Goal: Information Seeking & Learning: Learn about a topic

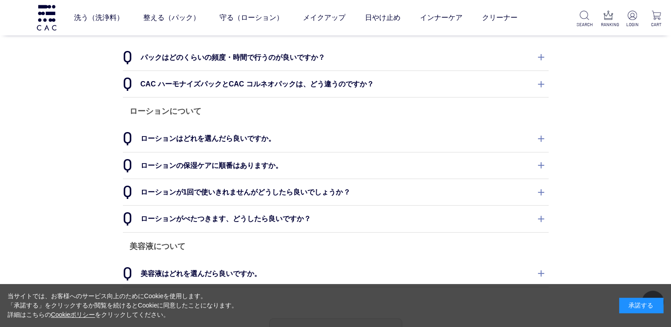
scroll to position [284, 0]
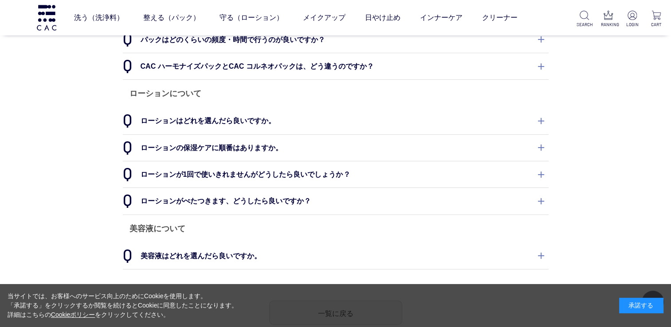
click at [538, 118] on dt "ローションはどれを選んだら良いですか。" at bounding box center [336, 121] width 426 height 26
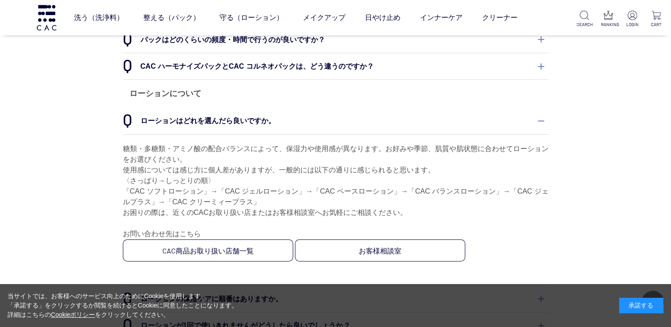
scroll to position [199, 0]
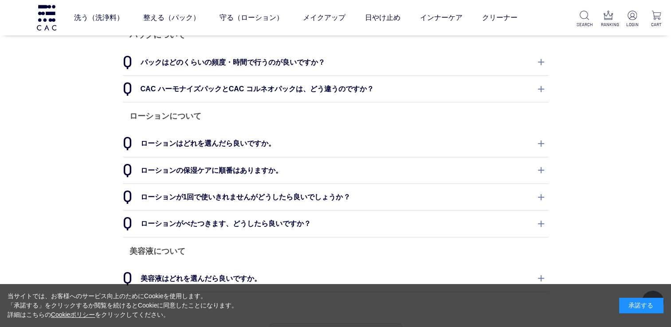
scroll to position [266, 0]
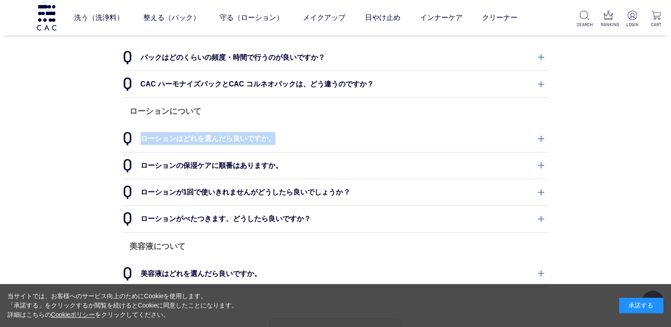
click at [540, 140] on dt "ローションはどれを選んだら良いですか。" at bounding box center [336, 139] width 426 height 26
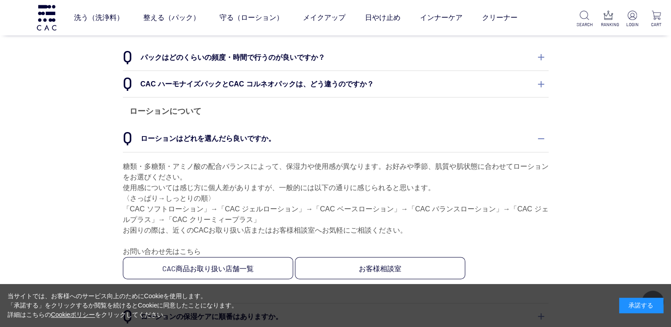
click at [577, 182] on div "よくあるご質問 ＣＡＣの商品や、当サイトご利用に関するご不明点はこちらからご確認いただけます。 スキンケア商品について 洗浄料について パウダー洗浄料が3種類…" at bounding box center [335, 160] width 671 height 814
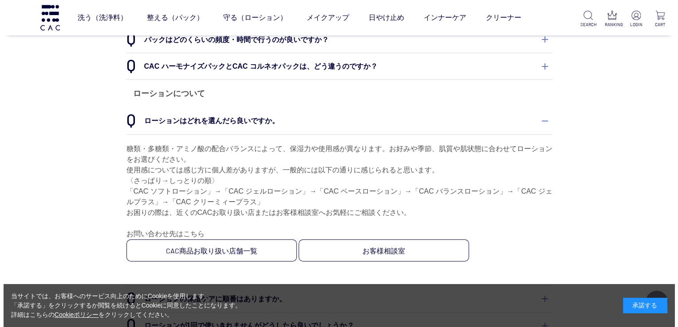
scroll to position [0, 0]
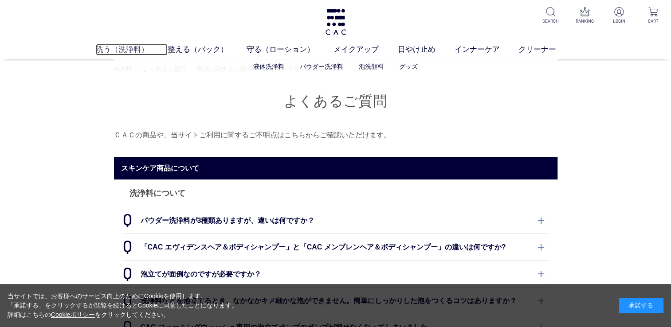
click at [116, 46] on link "洗う（洗浄料）" at bounding box center [132, 50] width 72 height 12
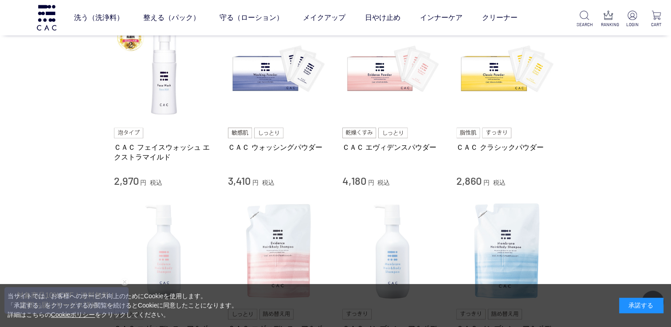
scroll to position [231, 0]
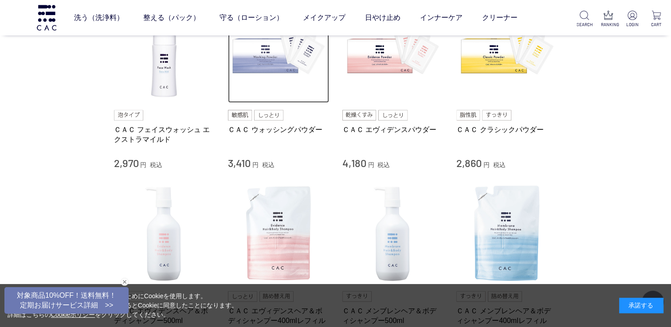
click at [256, 59] on img at bounding box center [278, 52] width 101 height 101
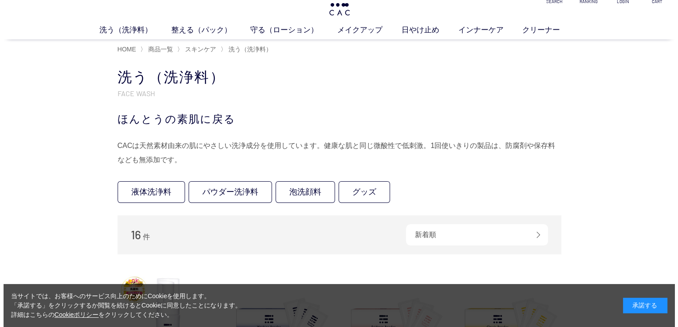
scroll to position [0, 0]
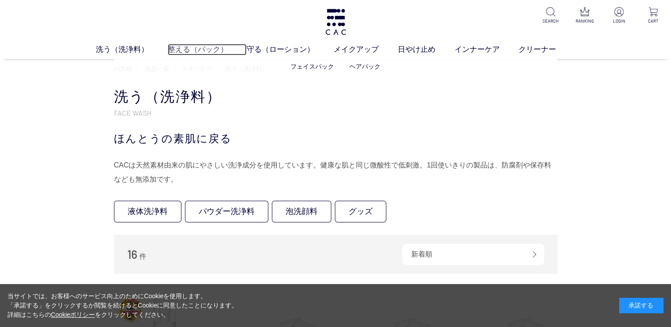
click at [172, 52] on link "整える（パック）" at bounding box center [207, 50] width 79 height 12
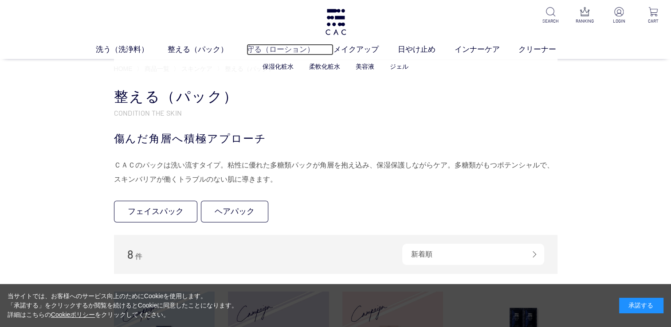
click at [266, 54] on link "守る（ローション）" at bounding box center [290, 50] width 87 height 12
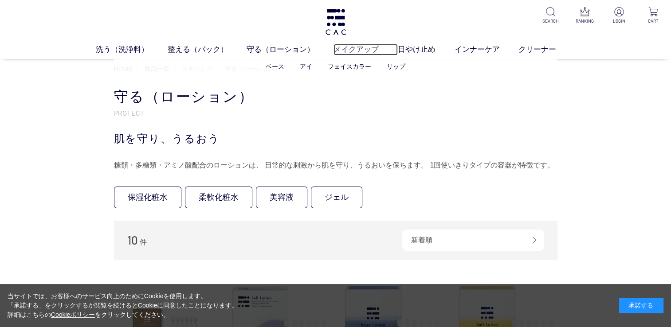
click at [357, 52] on link "メイクアップ" at bounding box center [366, 50] width 64 height 12
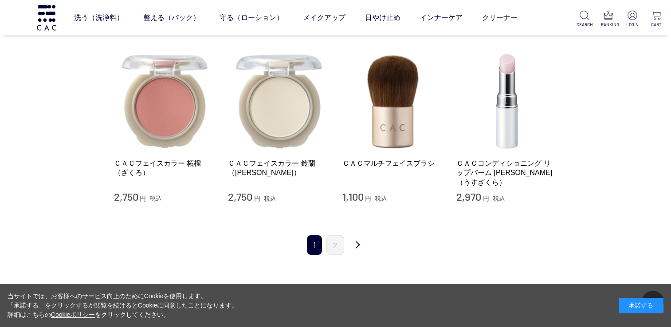
scroll to position [1030, 0]
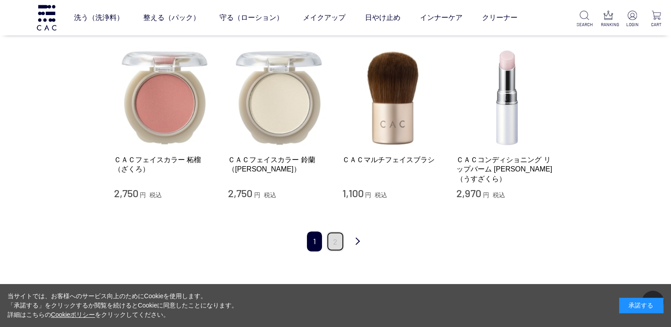
click at [337, 235] on link "2" at bounding box center [336, 242] width 18 height 20
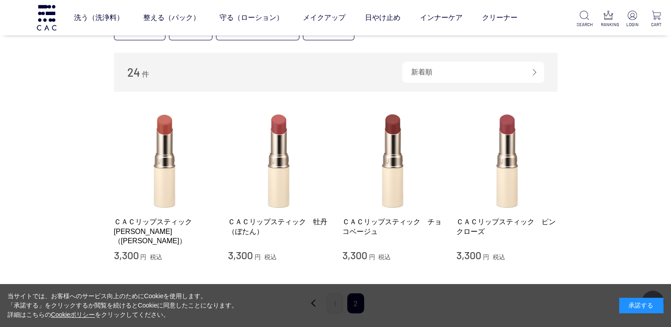
scroll to position [124, 0]
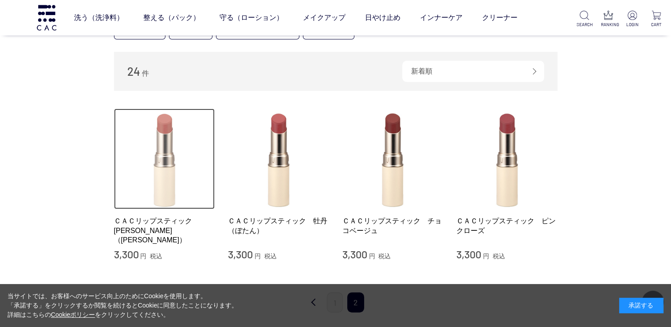
click at [169, 177] on img at bounding box center [164, 159] width 101 height 101
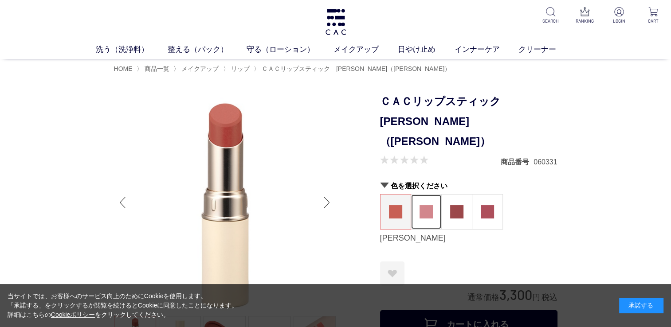
click at [430, 202] on figure at bounding box center [426, 212] width 30 height 35
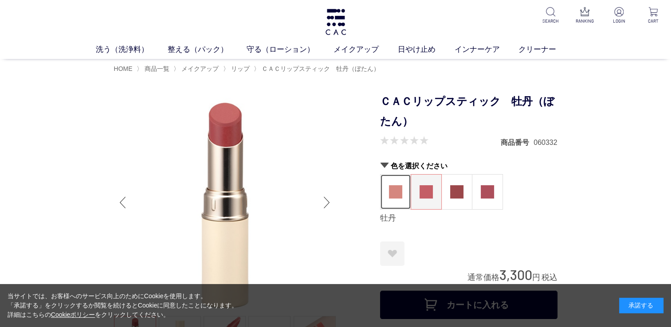
click at [393, 202] on figure at bounding box center [396, 192] width 30 height 35
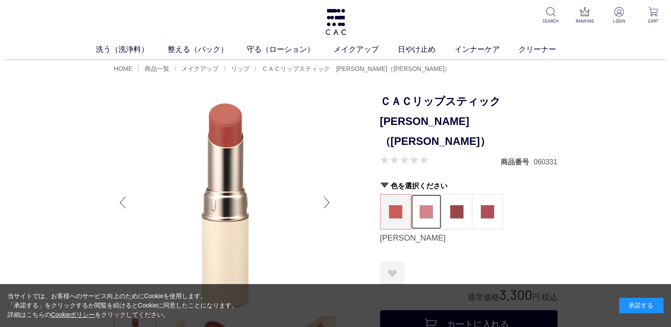
click at [424, 205] on img at bounding box center [426, 211] width 13 height 13
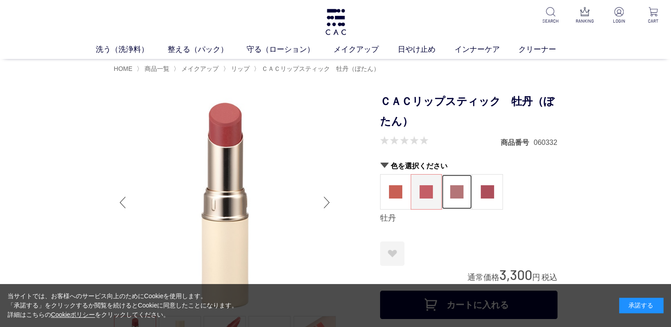
click at [460, 196] on img at bounding box center [456, 191] width 13 height 13
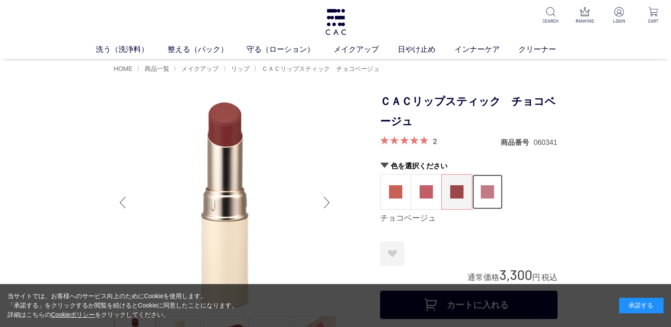
click at [492, 190] on img at bounding box center [487, 191] width 13 height 13
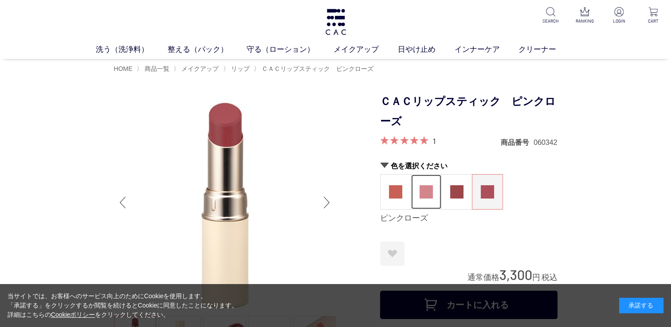
click at [424, 197] on img at bounding box center [426, 191] width 13 height 13
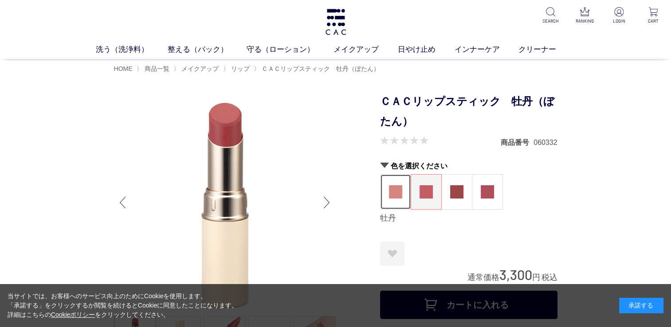
click at [395, 197] on img at bounding box center [395, 191] width 13 height 13
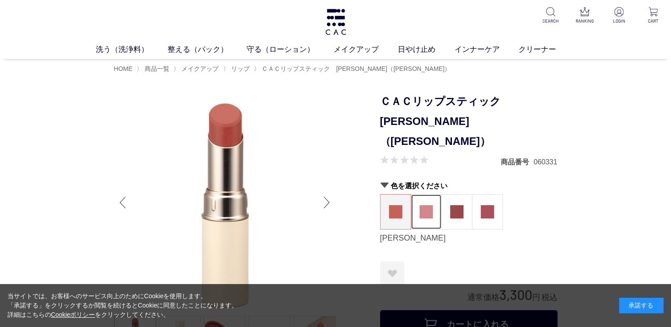
click at [426, 205] on img at bounding box center [426, 211] width 13 height 13
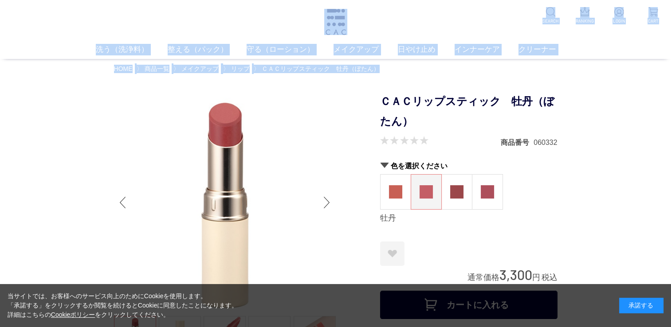
drag, startPoint x: 670, startPoint y: 37, endPoint x: 677, endPoint y: 71, distance: 34.9
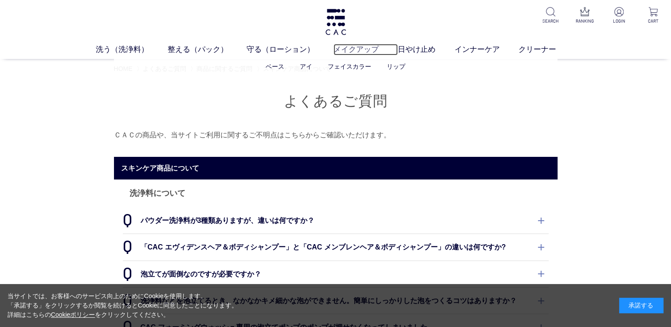
click at [360, 51] on link "メイクアップ" at bounding box center [366, 50] width 64 height 12
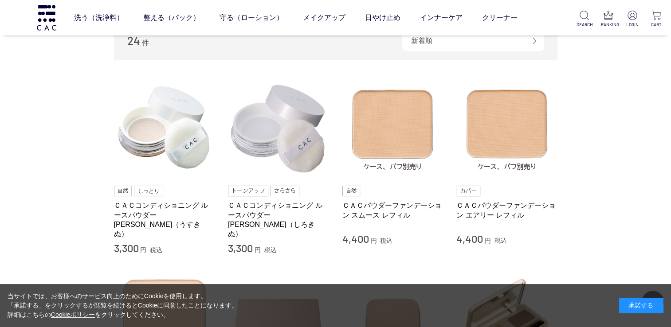
scroll to position [231, 0]
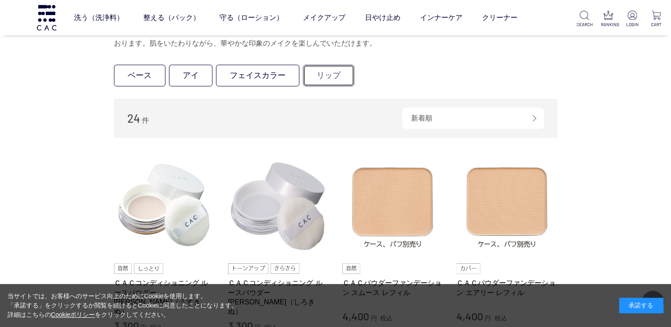
click at [334, 83] on link "リップ" at bounding box center [328, 76] width 51 height 22
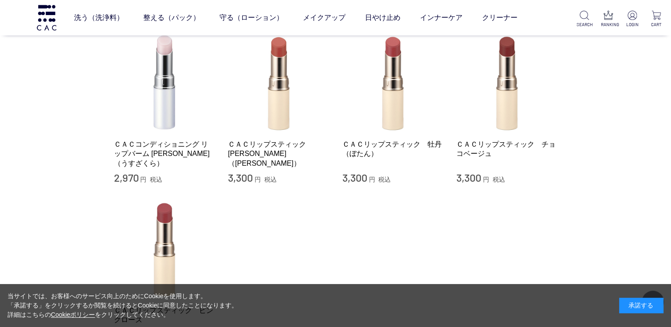
scroll to position [178, 0]
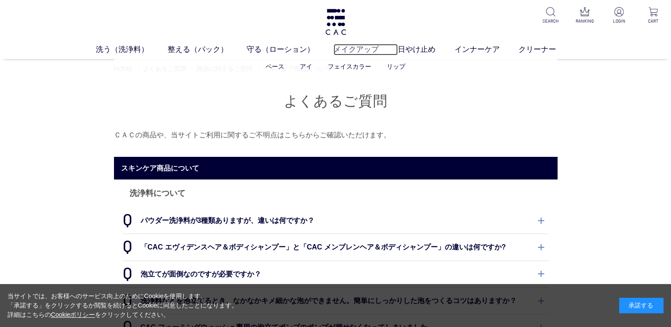
click at [350, 47] on link "メイクアップ" at bounding box center [366, 50] width 64 height 12
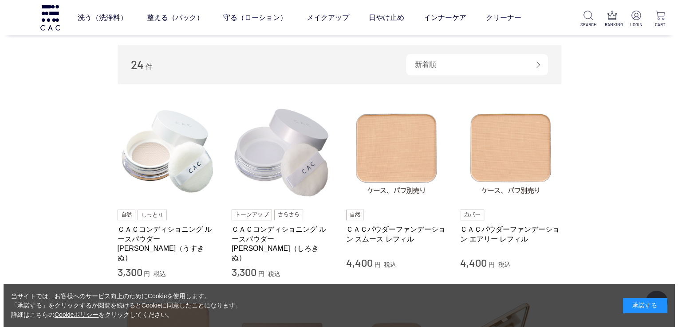
scroll to position [249, 0]
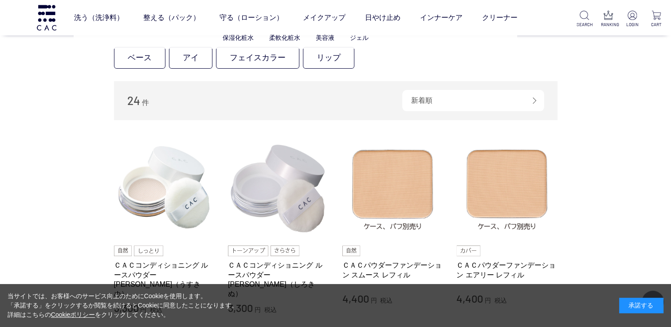
click at [276, 27] on ul "保湿化粧水 柔軟化粧水 美容液 ジェル" at bounding box center [296, 38] width 444 height 22
click at [264, 19] on link "守る（ローション）" at bounding box center [251, 17] width 64 height 25
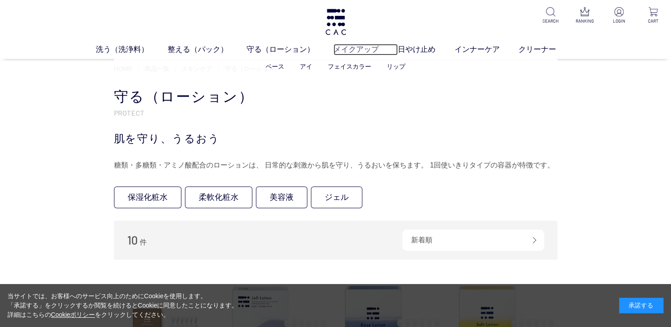
click at [356, 49] on link "メイクアップ" at bounding box center [366, 50] width 64 height 12
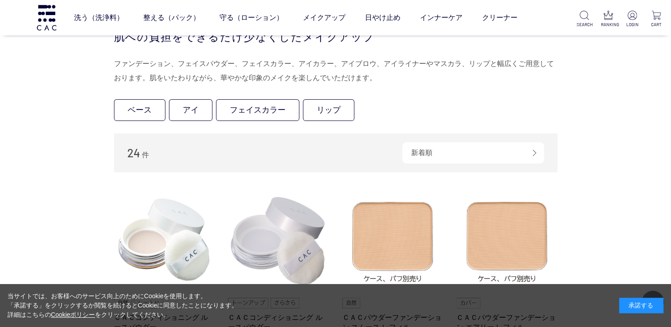
scroll to position [188, 0]
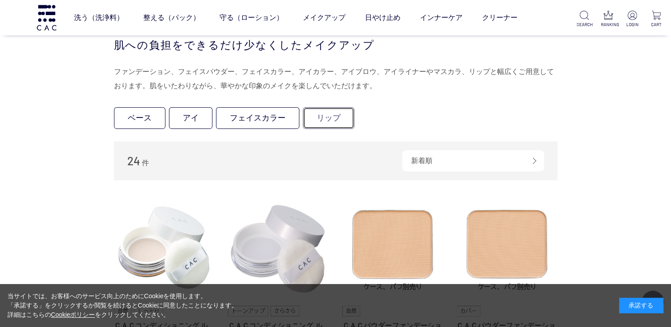
click at [332, 117] on link "リップ" at bounding box center [328, 118] width 51 height 22
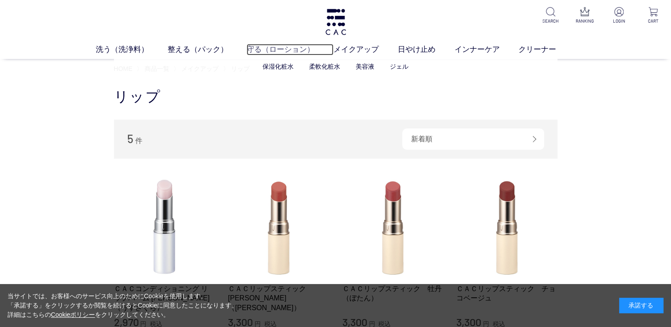
click at [268, 51] on link "守る（ローション）" at bounding box center [290, 50] width 87 height 12
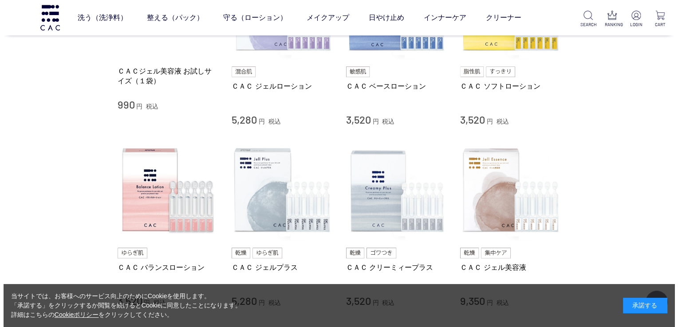
scroll to position [284, 0]
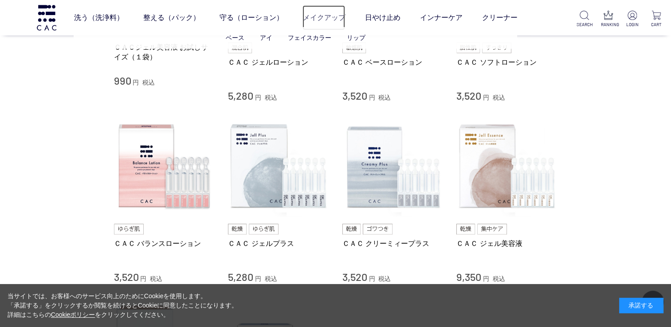
click at [325, 15] on link "メイクアップ" at bounding box center [324, 17] width 43 height 25
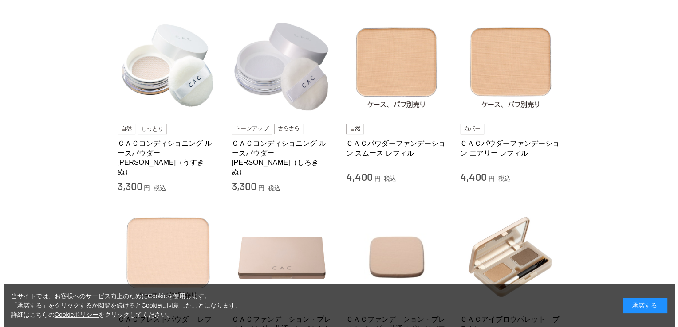
scroll to position [0, 0]
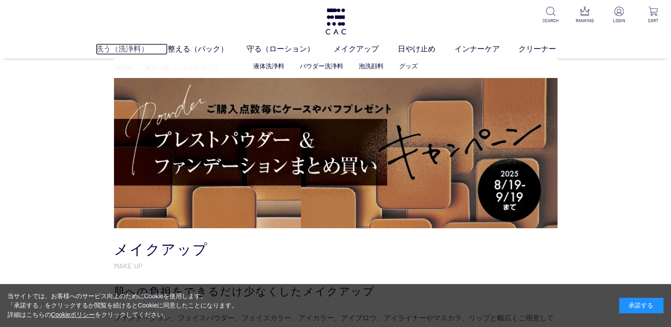
click at [116, 45] on link "洗う（洗浄料）" at bounding box center [132, 49] width 72 height 12
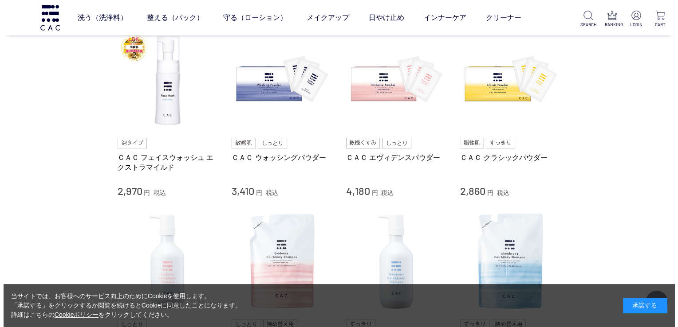
scroll to position [178, 0]
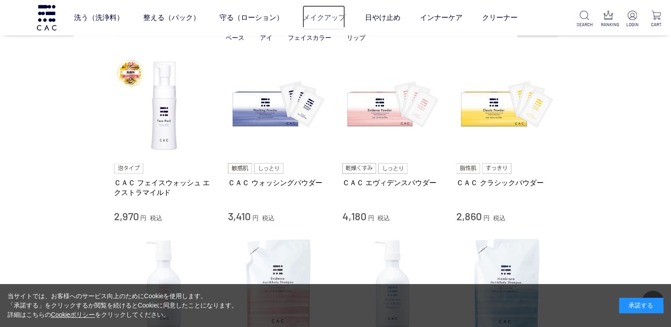
click at [329, 17] on link "メイクアップ" at bounding box center [324, 17] width 43 height 25
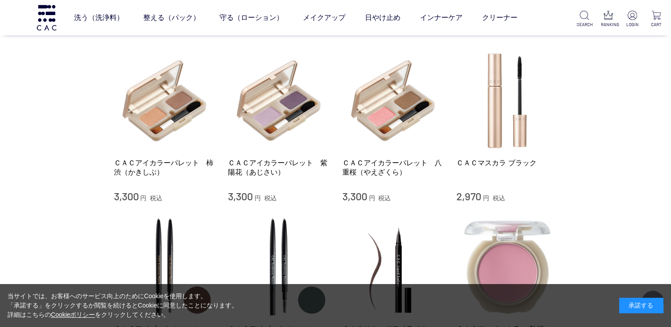
scroll to position [728, 0]
